Goal: Task Accomplishment & Management: Manage account settings

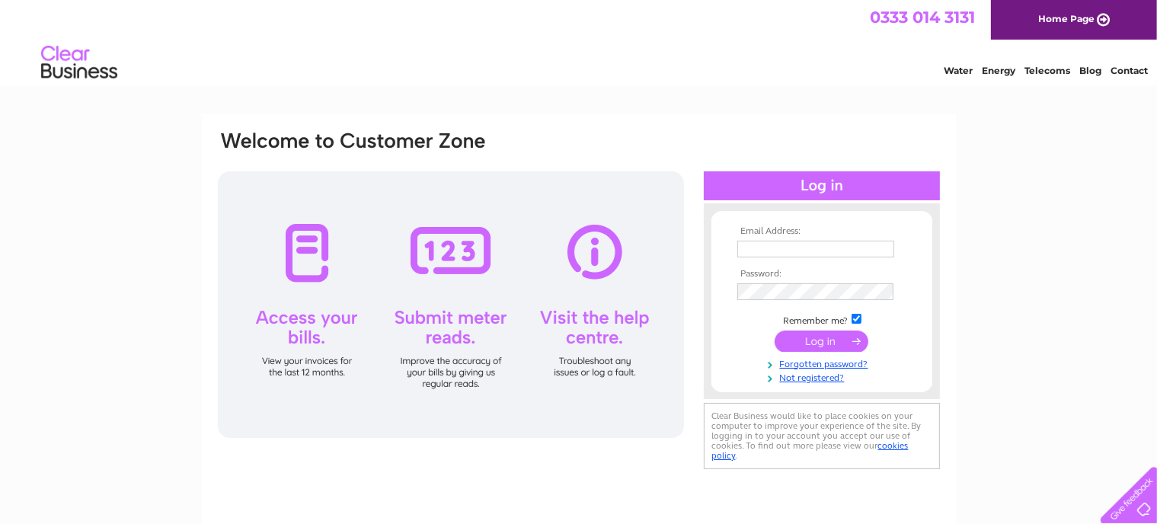
click at [768, 249] on input "text" at bounding box center [815, 249] width 157 height 17
type input "[EMAIL_ADDRESS][DOMAIN_NAME]"
click at [840, 342] on input "submit" at bounding box center [822, 341] width 94 height 21
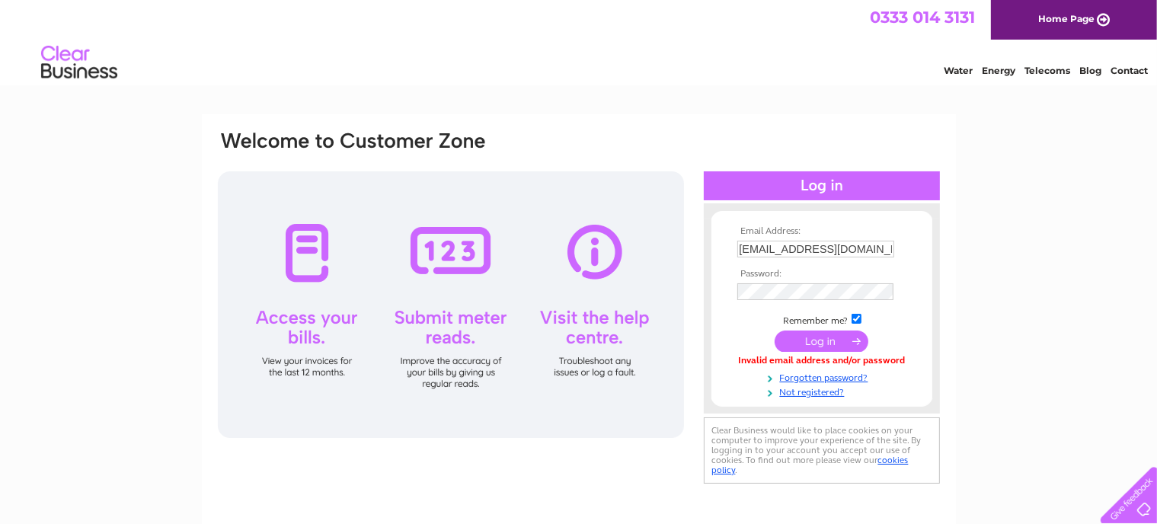
click at [820, 341] on input "submit" at bounding box center [822, 341] width 94 height 21
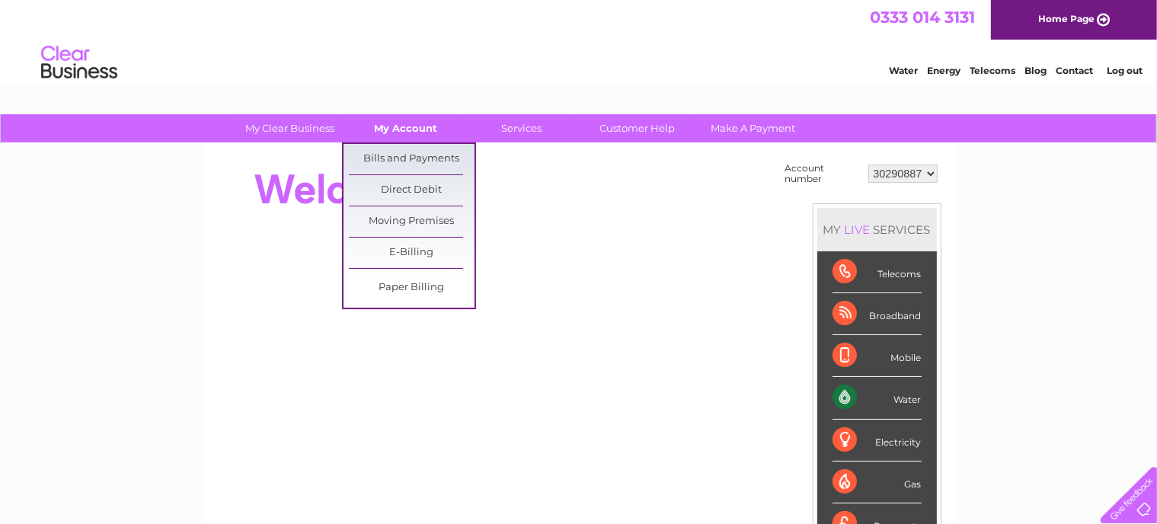
click at [421, 127] on link "My Account" at bounding box center [406, 128] width 126 height 28
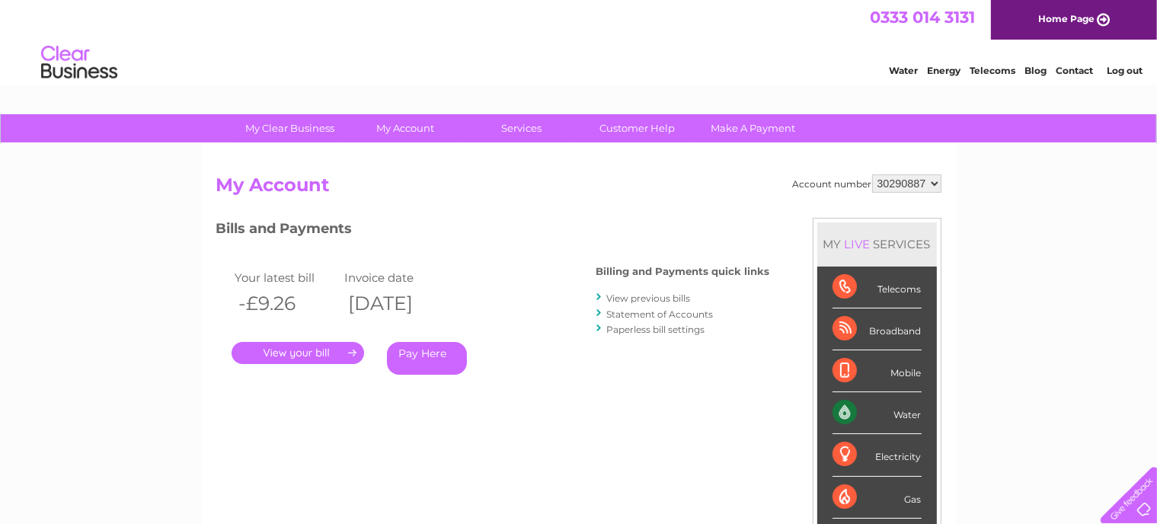
click at [305, 353] on link "." at bounding box center [298, 353] width 133 height 22
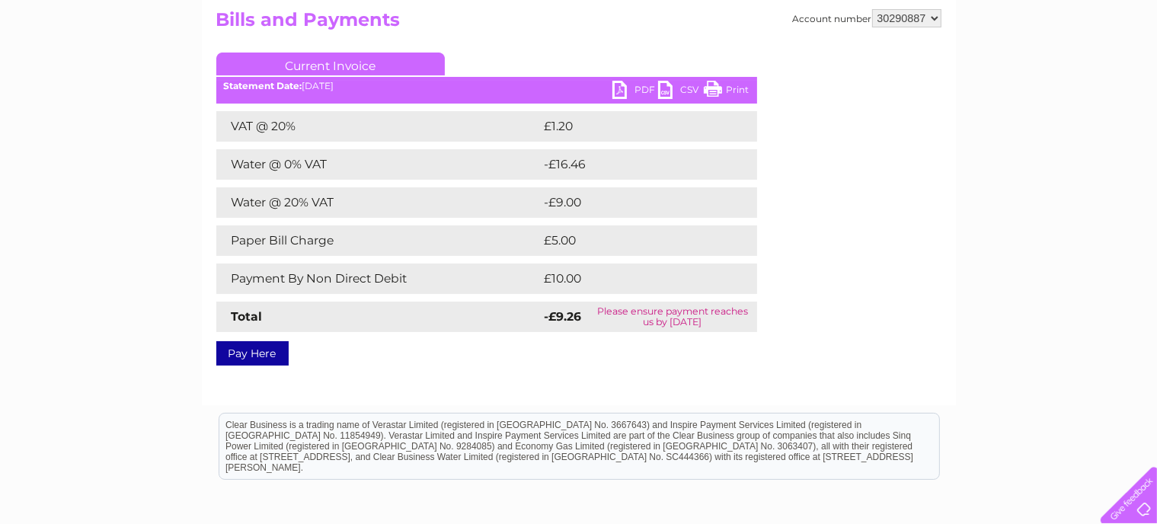
scroll to position [166, 0]
